Goal: Navigation & Orientation: Find specific page/section

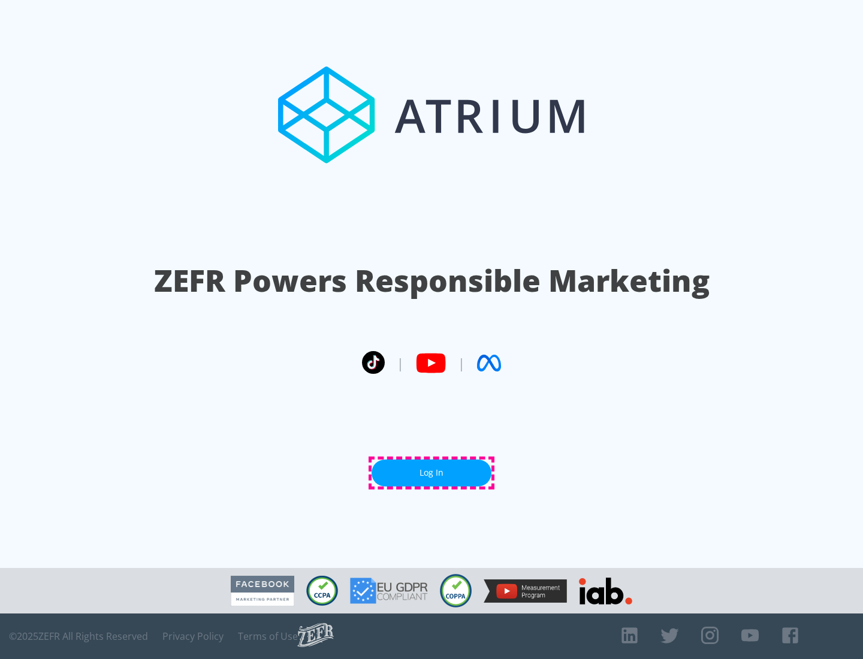
click at [432, 473] on link "Log In" at bounding box center [432, 473] width 120 height 27
